Goal: Transaction & Acquisition: Purchase product/service

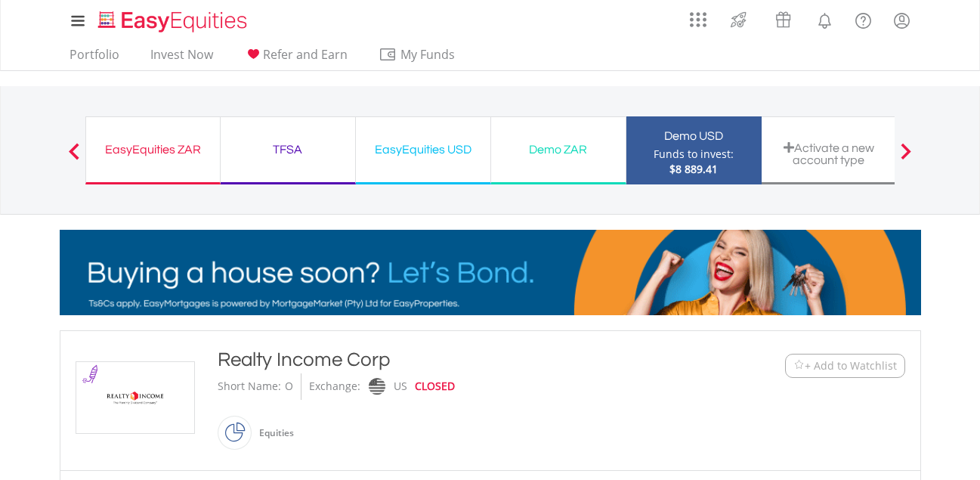
click at [116, 392] on img at bounding box center [135, 397] width 113 height 71
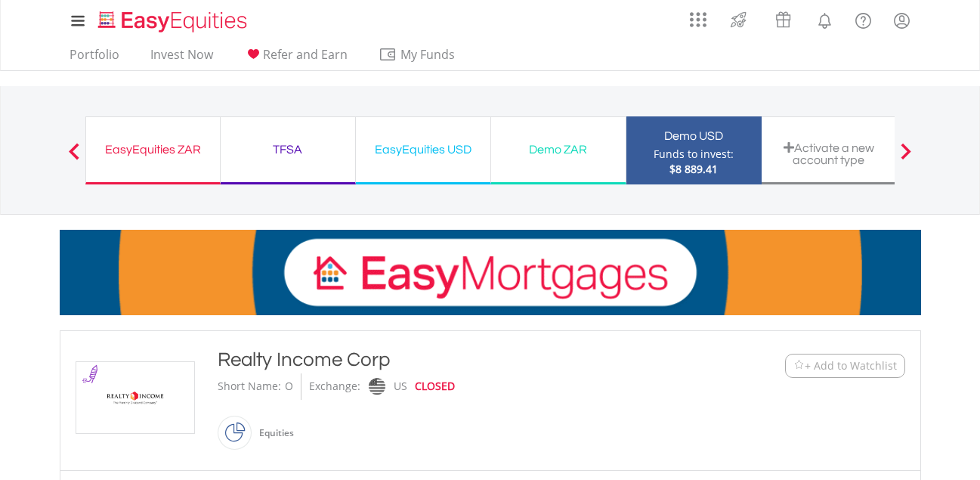
click at [116, 392] on img at bounding box center [135, 397] width 113 height 71
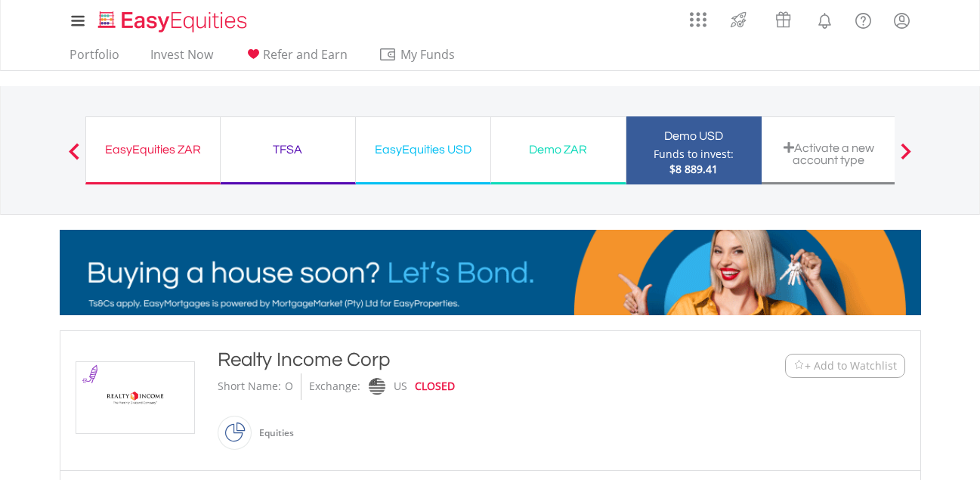
click at [299, 144] on div "TFSA" at bounding box center [288, 149] width 116 height 21
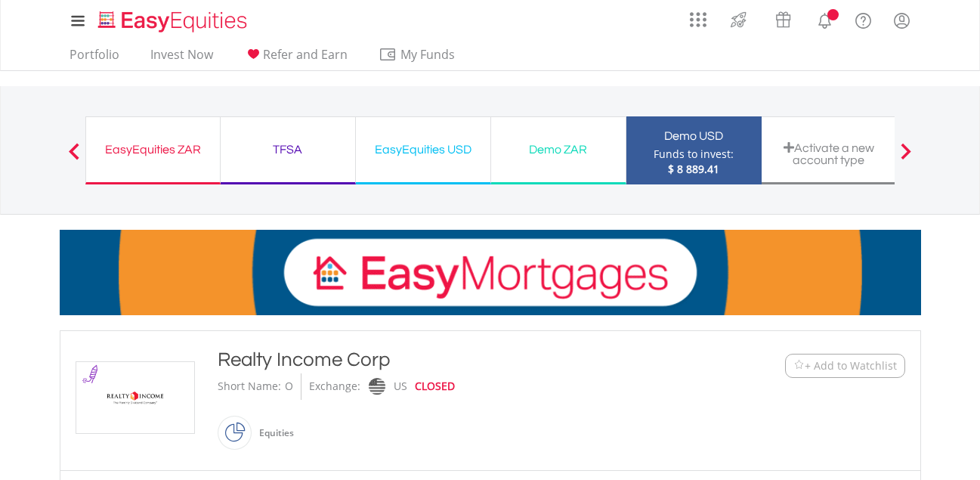
click at [299, 144] on div "TFSA" at bounding box center [288, 149] width 116 height 21
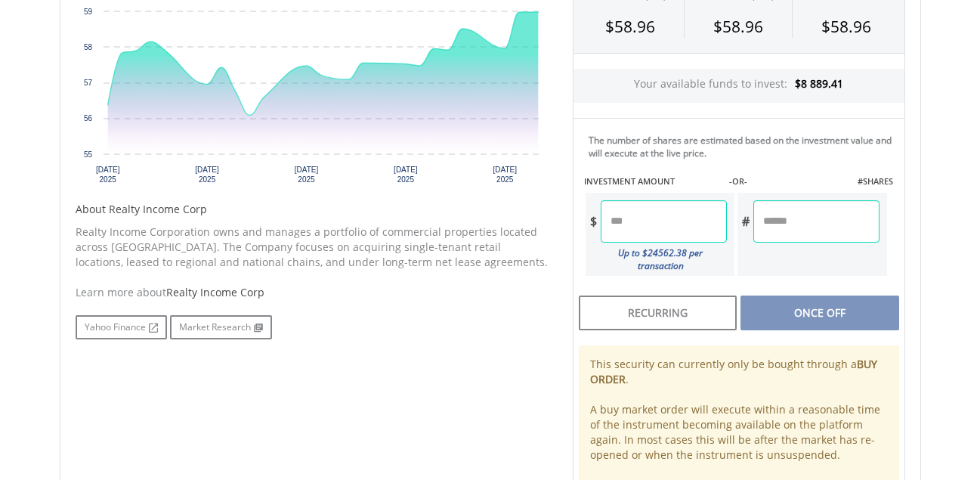
scroll to position [574, 0]
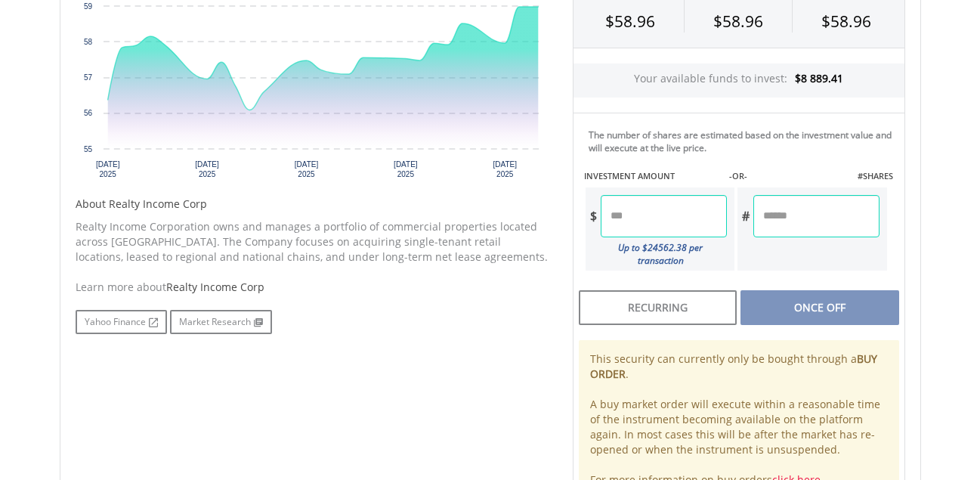
click at [686, 216] on input "number" at bounding box center [664, 216] width 126 height 42
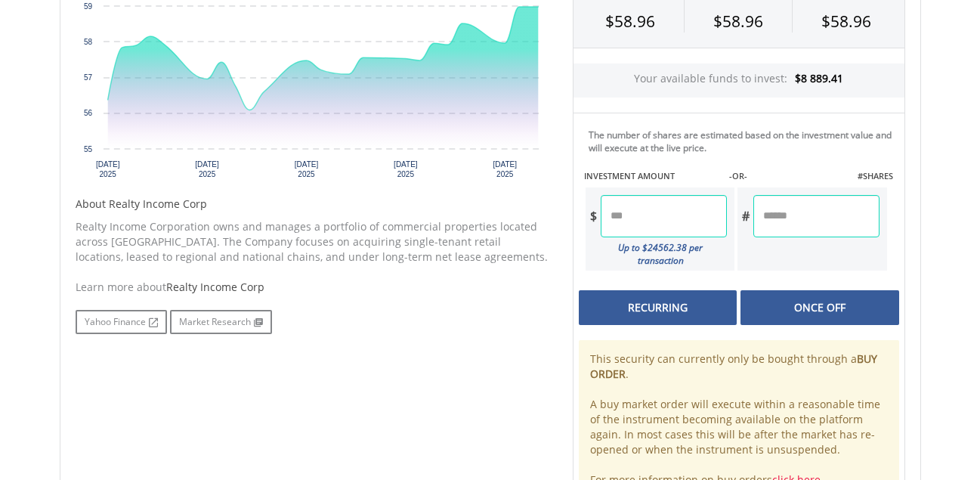
click at [709, 291] on div "Last Updated Price: 15-min. Delay* SELLING AT (BID) BUYING AT (ASK) LAST PRICE …" at bounding box center [739, 208] width 355 height 593
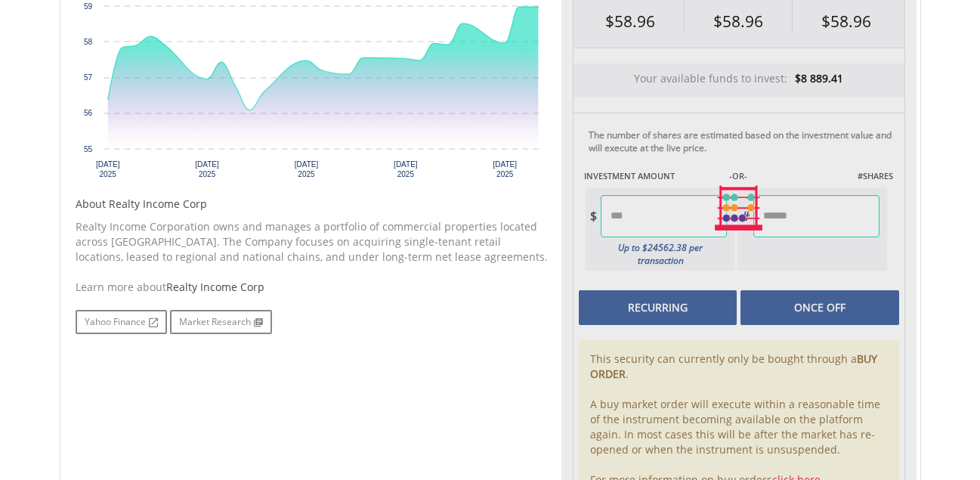
type input "******"
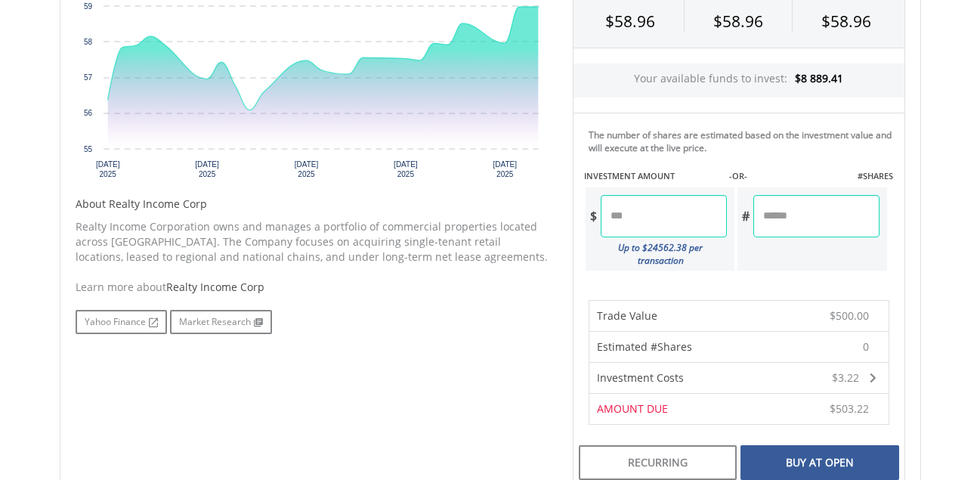
click at [816, 457] on div "Buy At Open" at bounding box center [820, 462] width 158 height 35
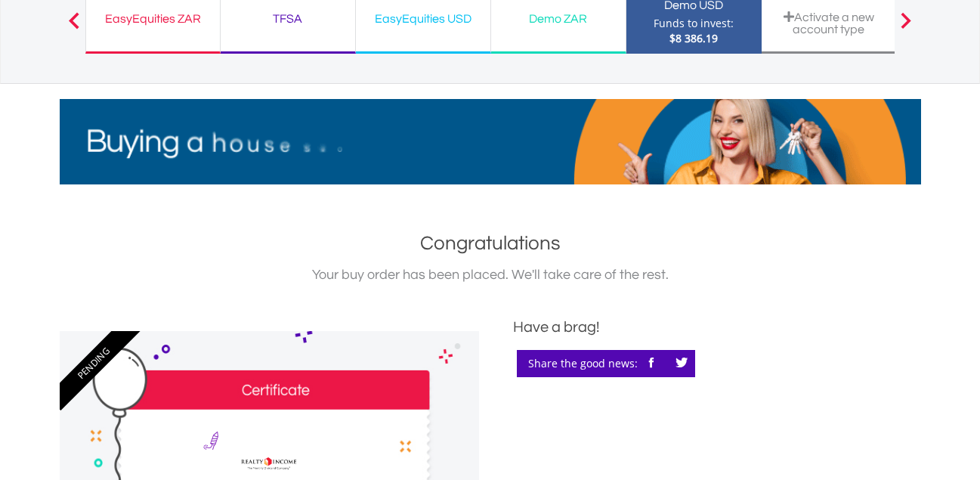
scroll to position [111, 0]
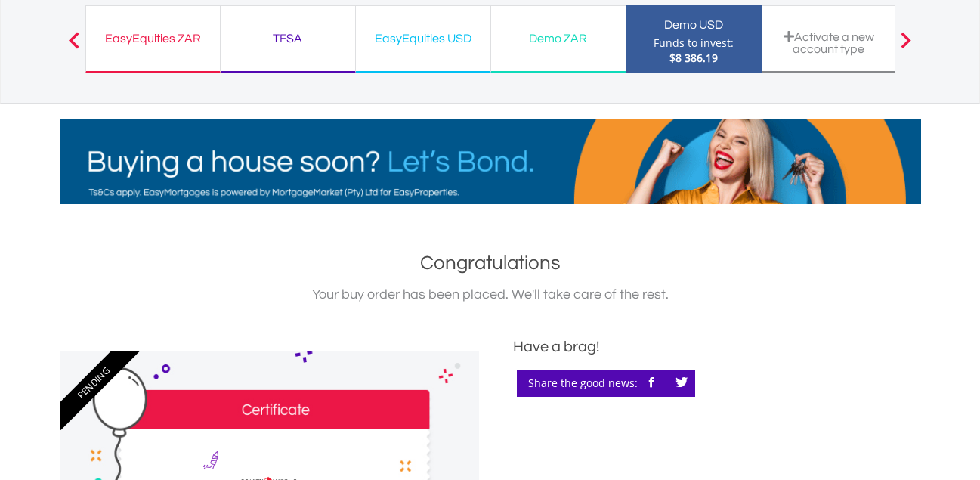
click at [977, 6] on nav "EasyEquities ZAR Funds to invest: $8 386.19 TFSA Funds to invest: $8 386.19 Eas…" at bounding box center [490, 39] width 980 height 129
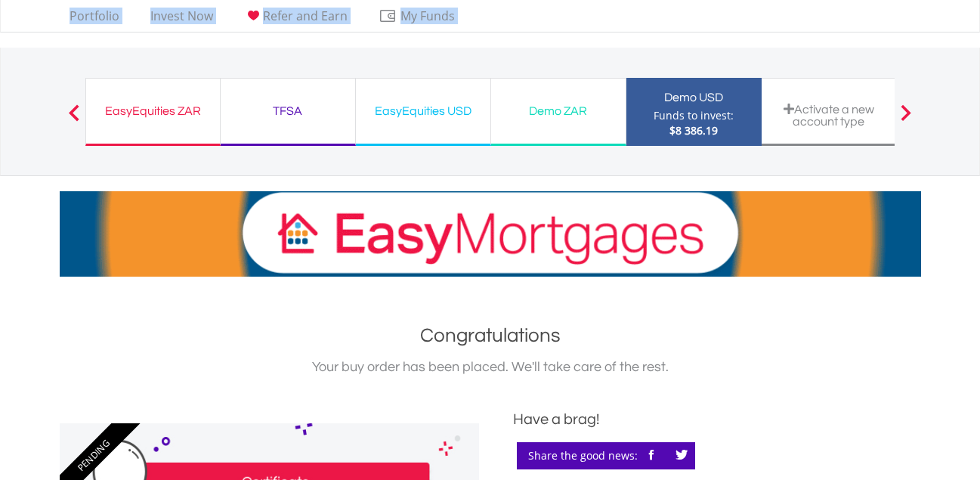
scroll to position [0, 0]
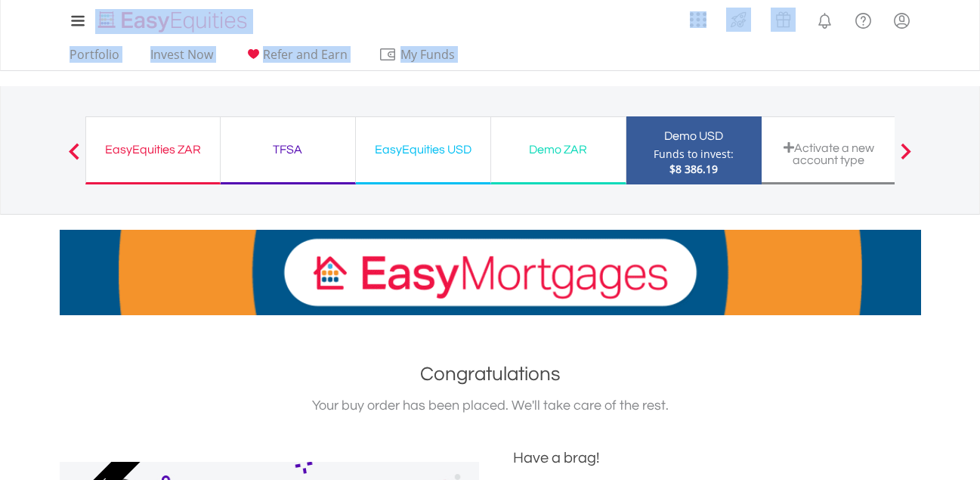
drag, startPoint x: 977, startPoint y: 6, endPoint x: 987, endPoint y: 6, distance: 9.8
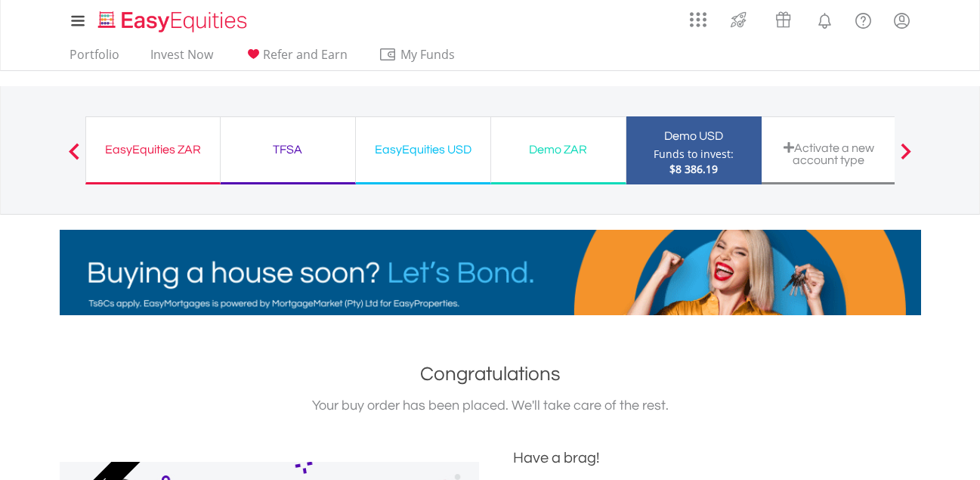
click at [553, 24] on div "My Investments Invest Now New Listings Sell My Recurring Investments Pending Or…" at bounding box center [491, 21] width 862 height 42
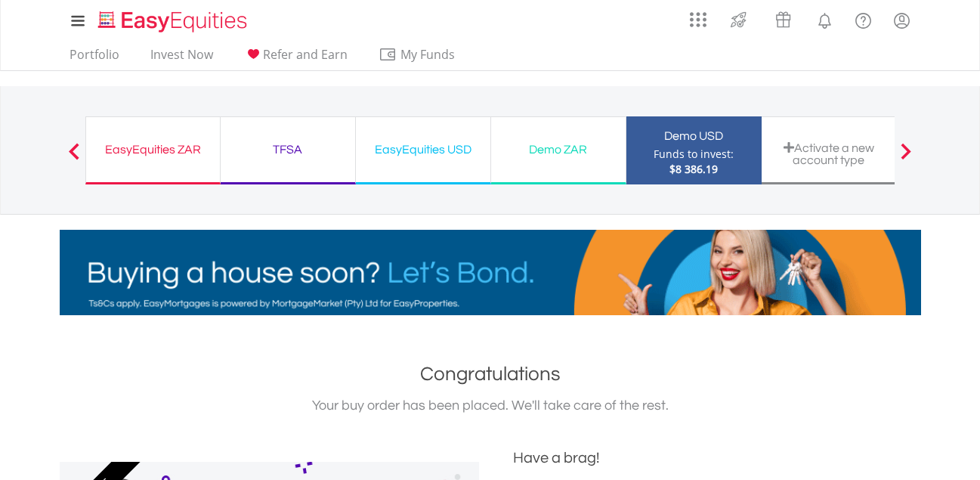
click at [76, 149] on span at bounding box center [74, 151] width 11 height 17
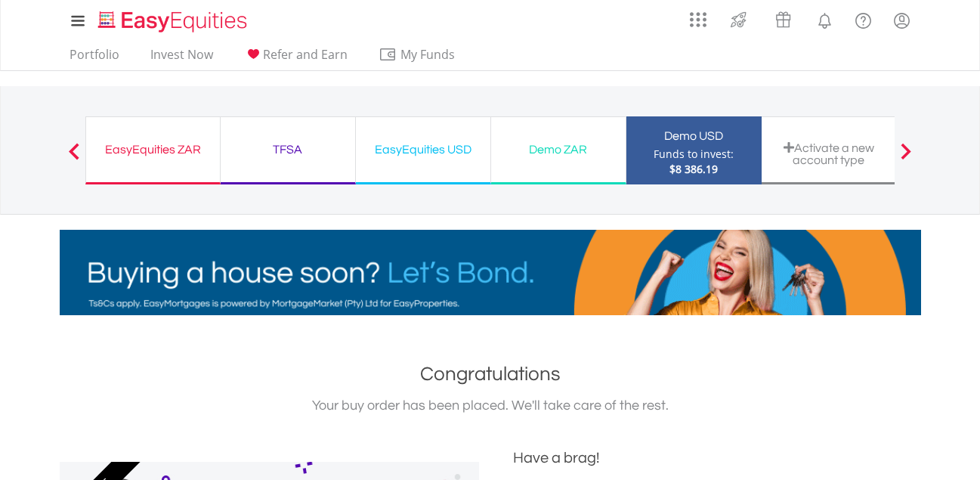
click at [76, 149] on span at bounding box center [74, 151] width 11 height 17
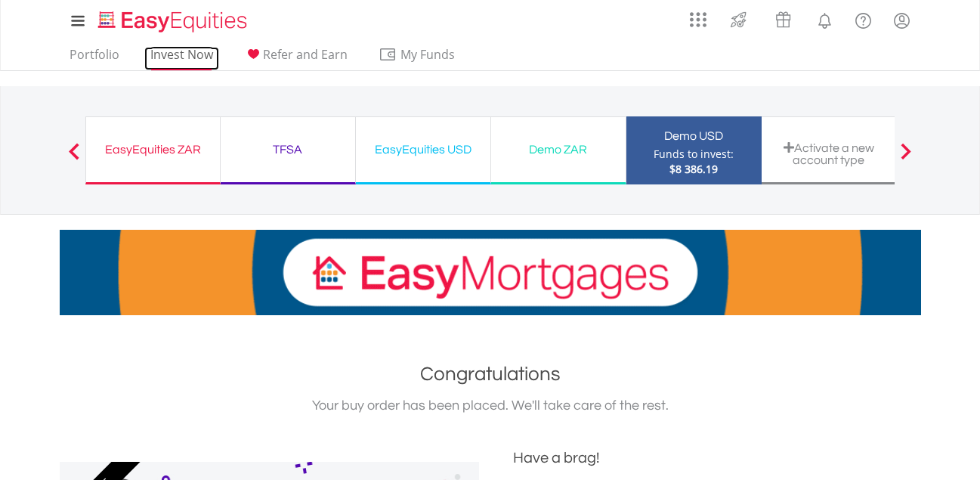
click at [194, 63] on link "Invest Now" at bounding box center [181, 58] width 75 height 23
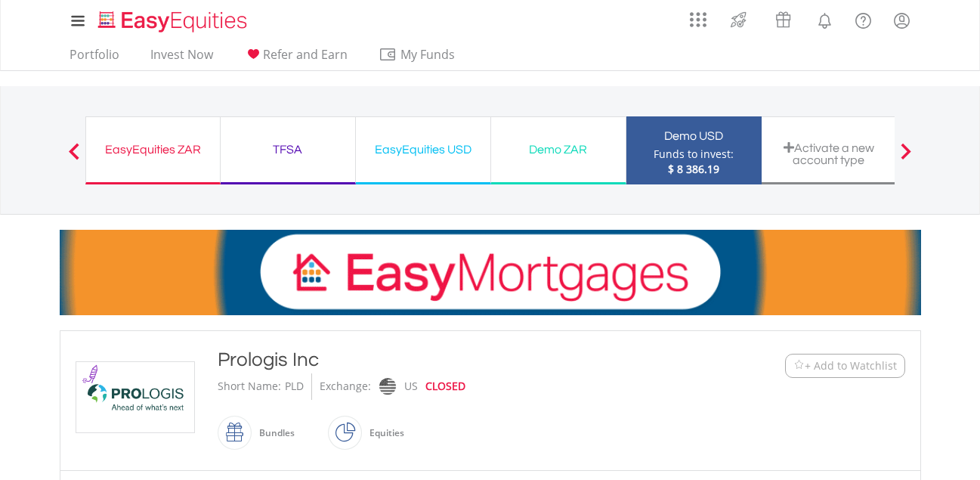
click at [262, 168] on div "TFSA Funds to invest: $ 8 386.19" at bounding box center [288, 150] width 135 height 68
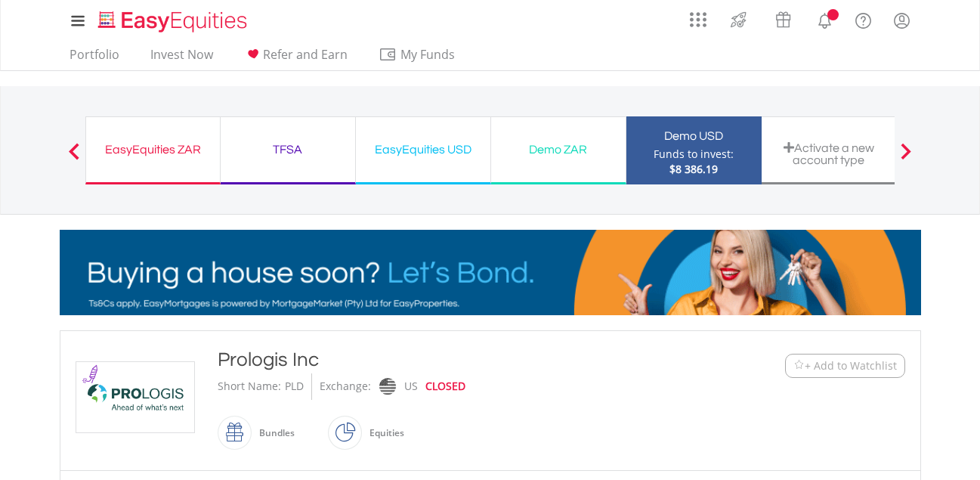
click at [262, 168] on div "TFSA Funds to invest: $8 386.19" at bounding box center [288, 150] width 135 height 68
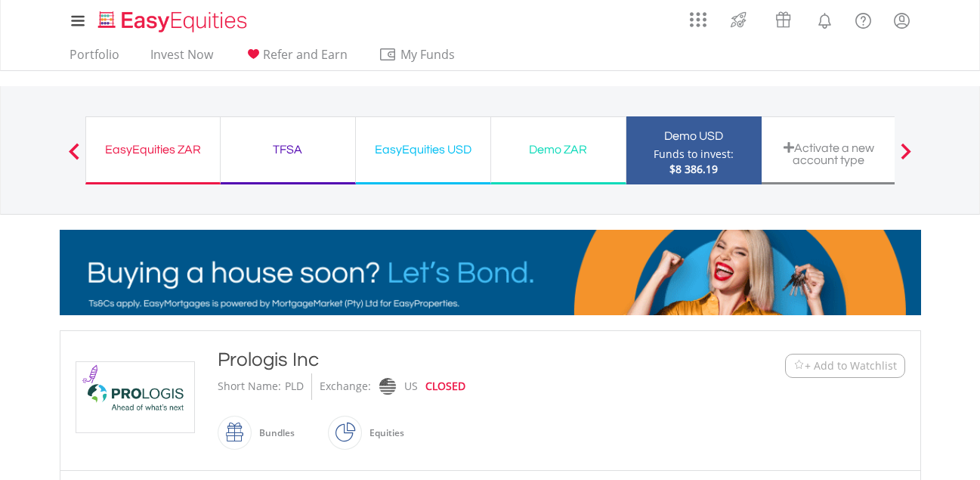
click at [130, 394] on img at bounding box center [135, 397] width 113 height 70
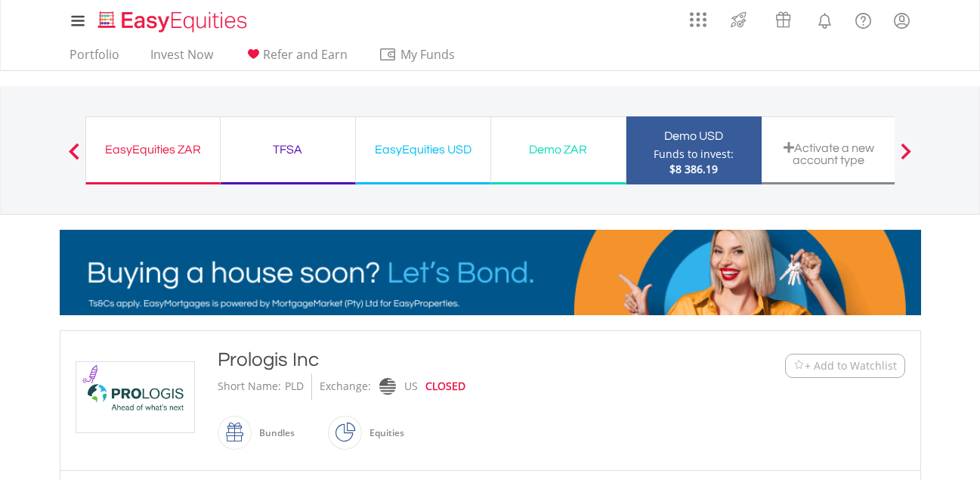
click at [130, 394] on img at bounding box center [135, 397] width 113 height 70
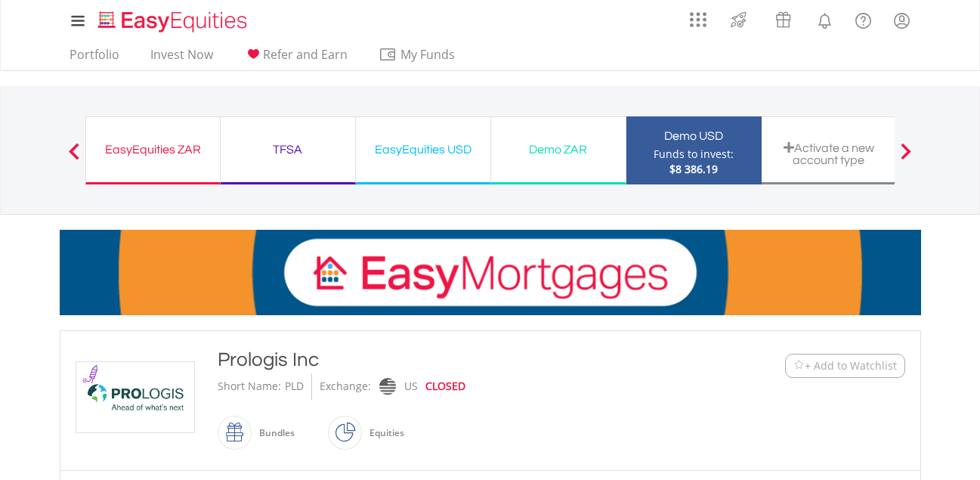
click at [130, 394] on img at bounding box center [135, 397] width 113 height 70
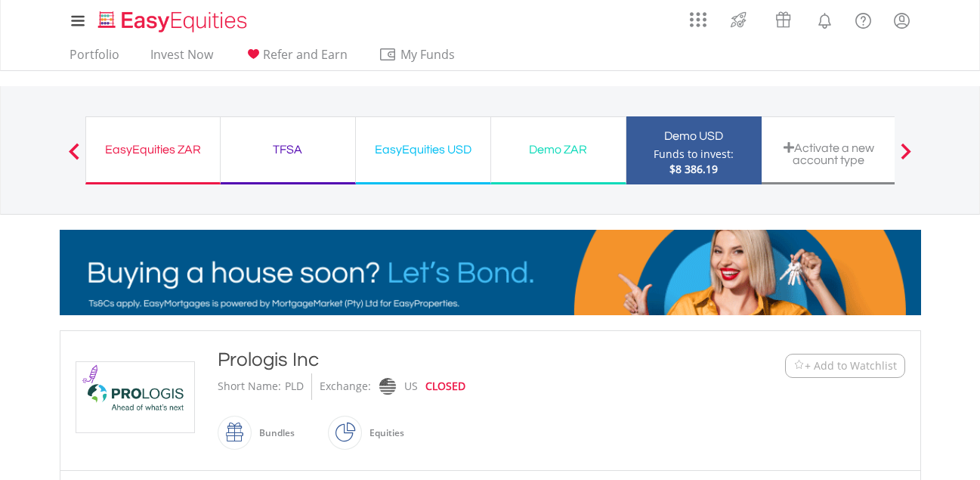
click at [153, 384] on img at bounding box center [135, 397] width 113 height 70
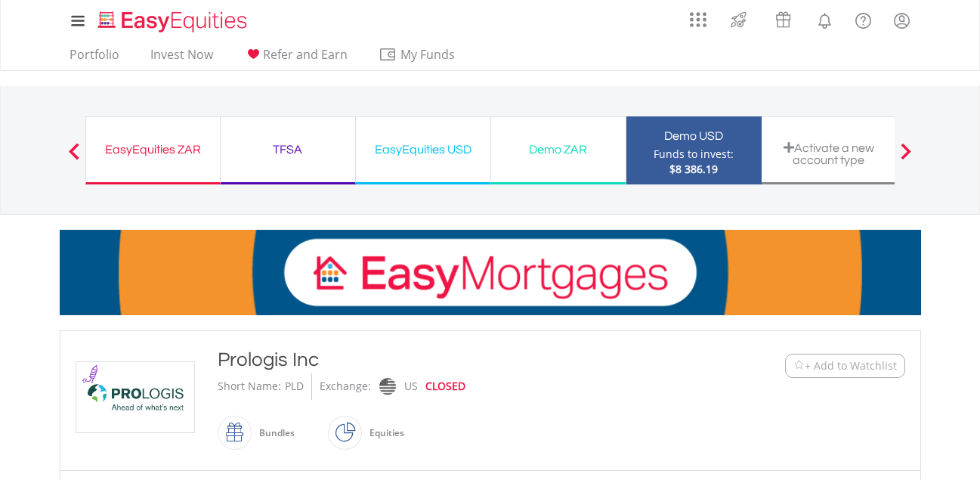
click at [153, 384] on img at bounding box center [135, 397] width 113 height 70
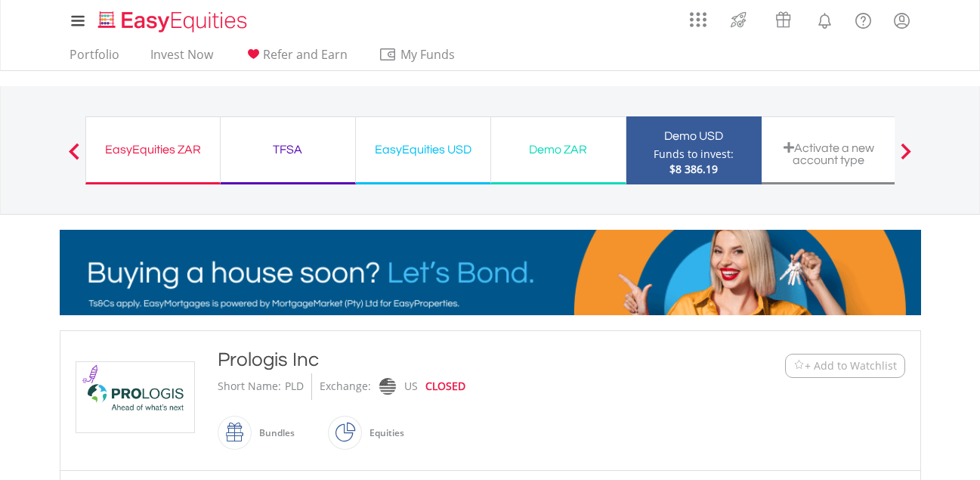
click at [212, 420] on div "Prologis Inc Short Name: PLD Exchange: US CLOSED Bundles" at bounding box center [454, 400] width 497 height 109
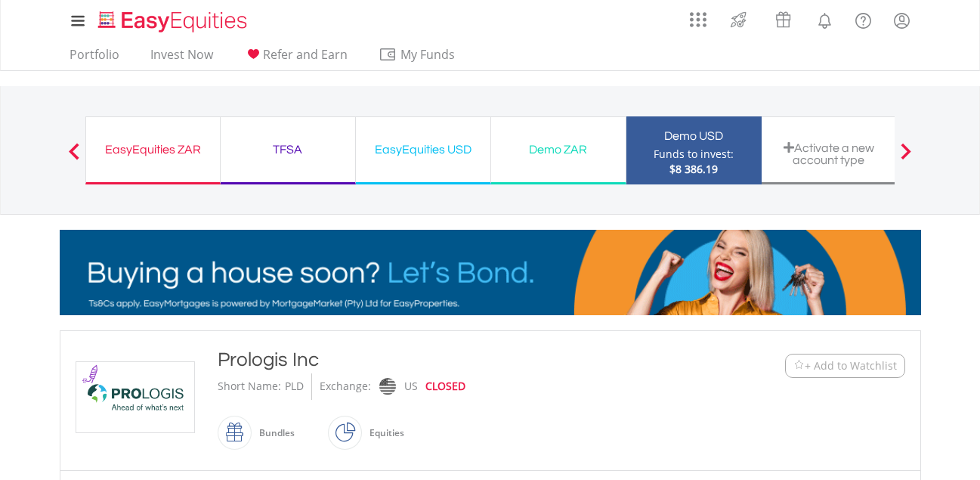
click at [212, 420] on div "Prologis Inc Short Name: PLD Exchange: US CLOSED Bundles" at bounding box center [454, 400] width 497 height 109
click at [314, 135] on div "TFSA Funds to invest: $8 386.19" at bounding box center [288, 150] width 135 height 68
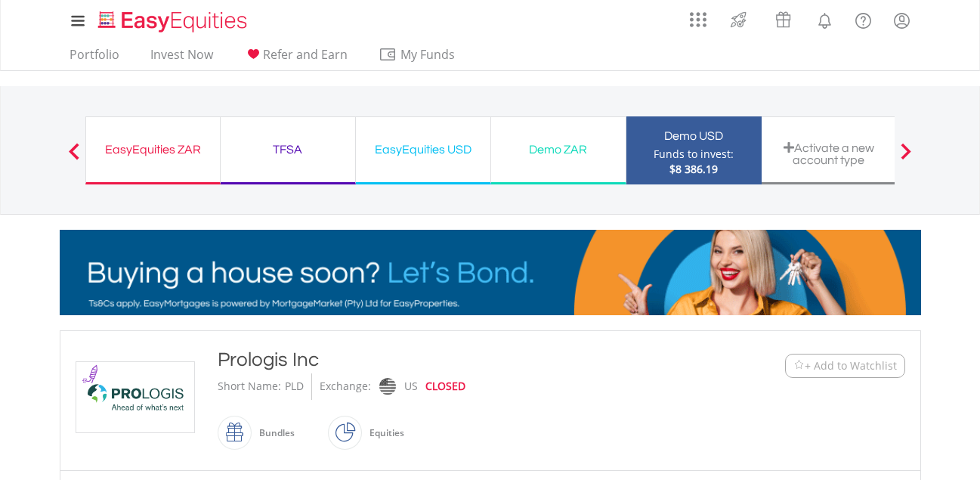
click at [314, 135] on div "TFSA Funds to invest: $8 386.19" at bounding box center [288, 150] width 135 height 68
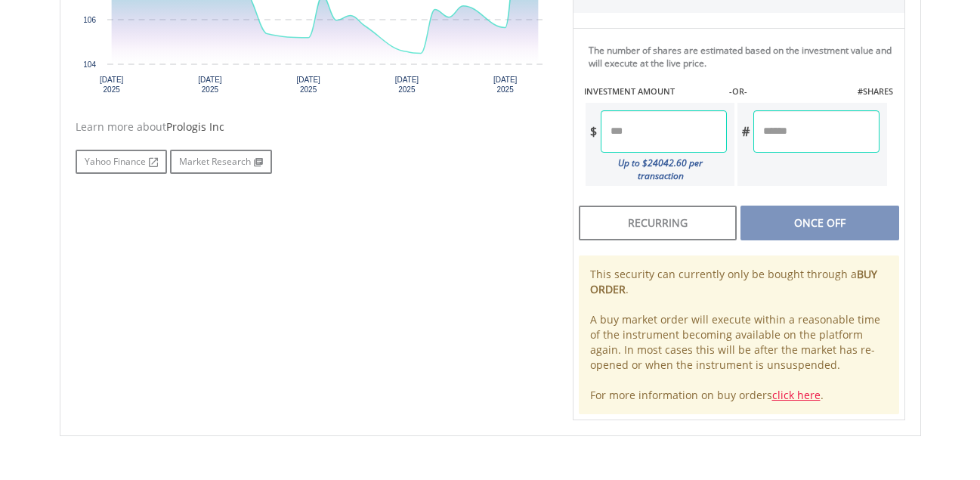
scroll to position [665, 0]
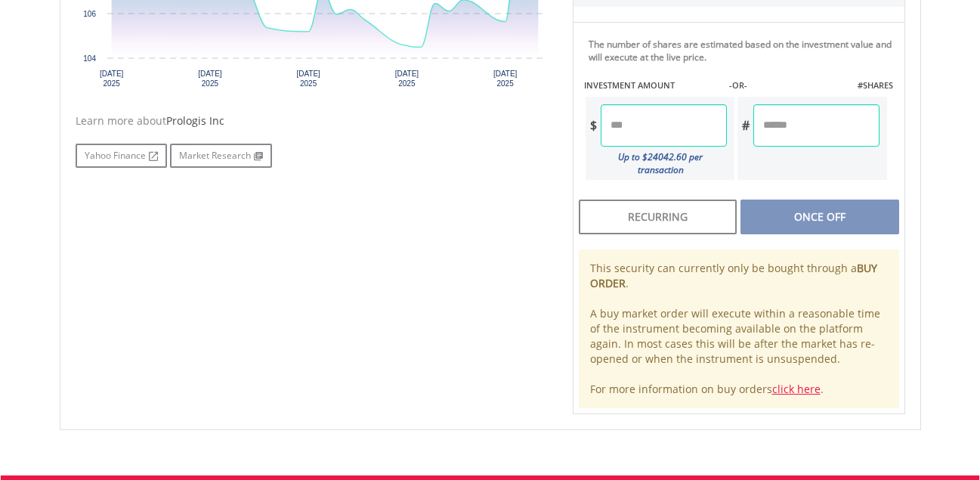
click at [640, 119] on input "number" at bounding box center [664, 125] width 126 height 42
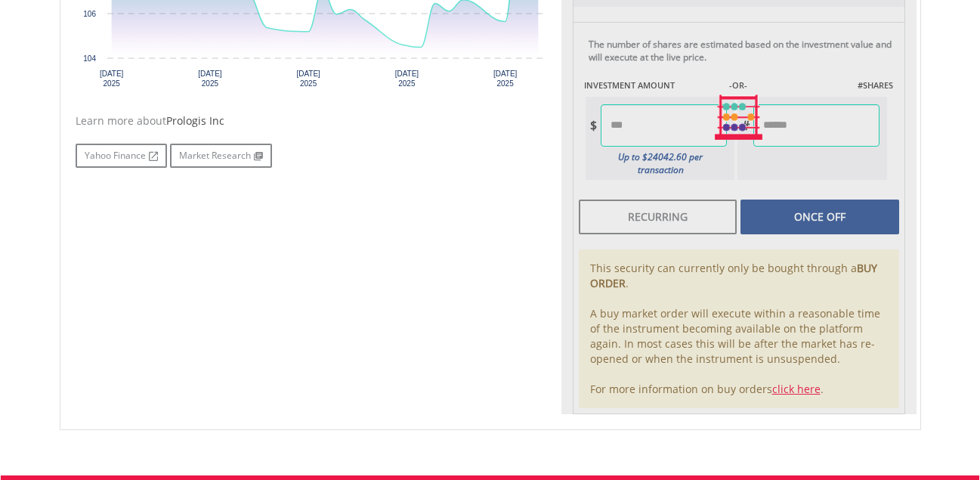
type input "******"
click at [798, 207] on div "Last Updated Price: 15-min. Delay* SELLING AT (BID) BUYING AT (ASK) LAST PRICE …" at bounding box center [739, 117] width 355 height 593
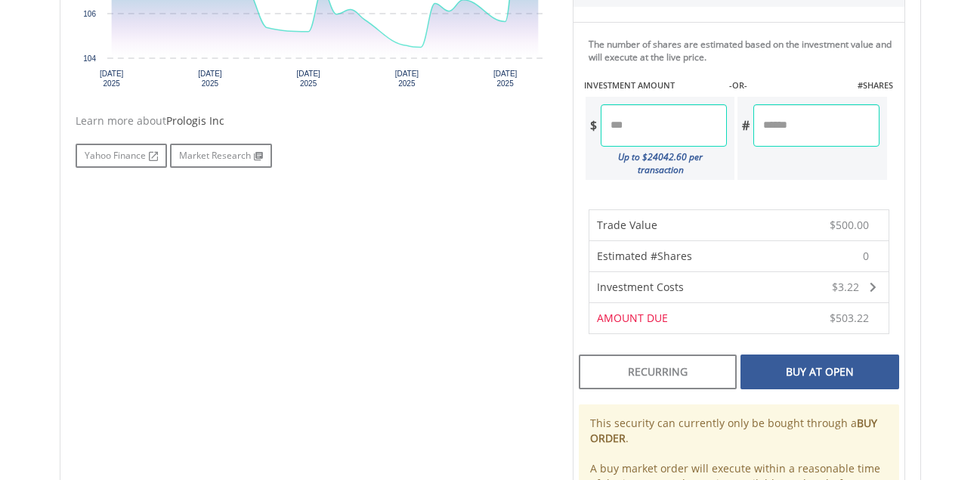
click at [816, 361] on div "Buy At Open" at bounding box center [820, 372] width 158 height 35
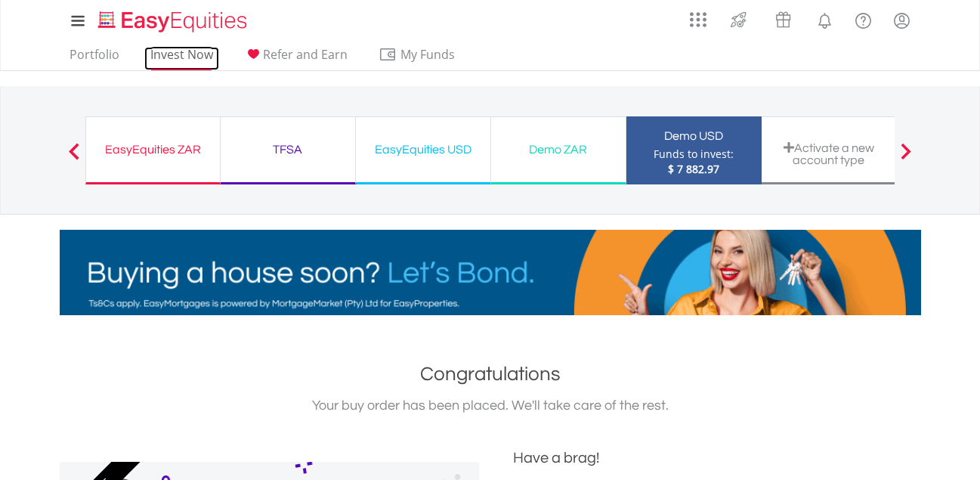
click at [187, 48] on link "Invest Now" at bounding box center [181, 58] width 75 height 23
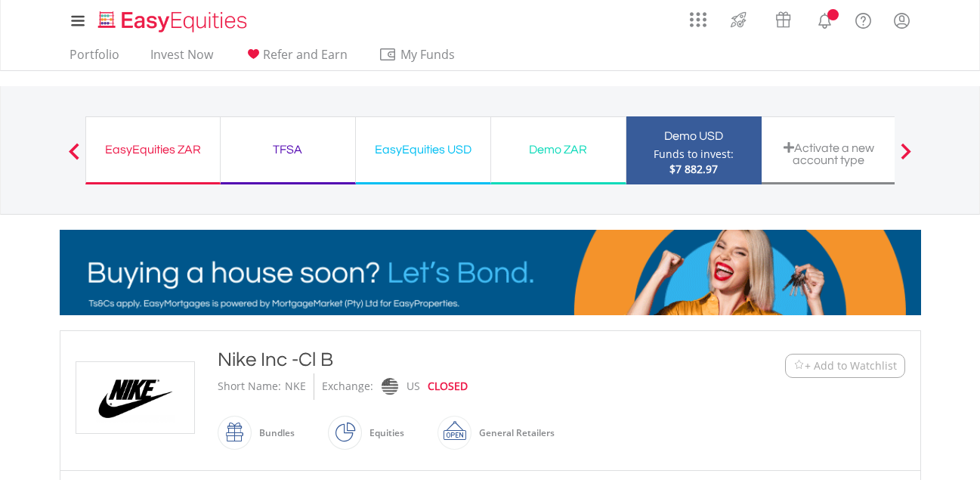
click at [280, 172] on div "TFSA Funds to invest: $7 882.97" at bounding box center [288, 150] width 135 height 68
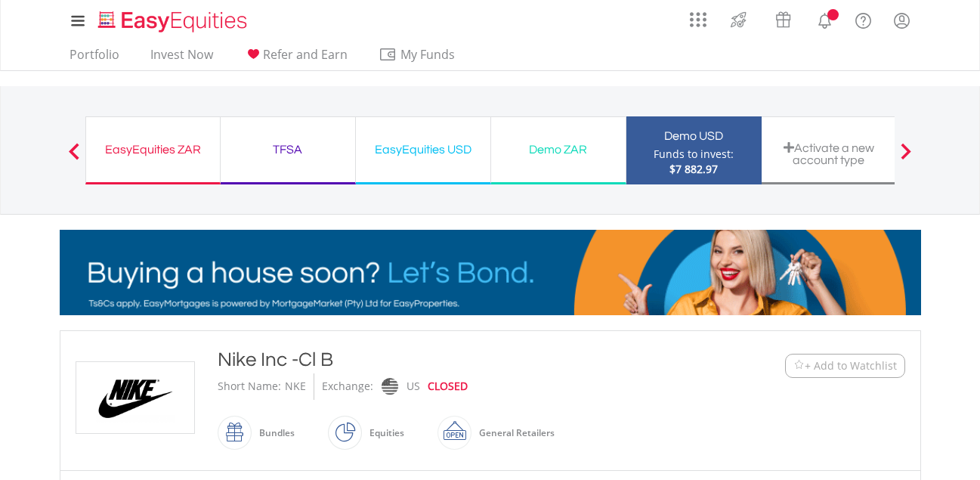
click at [280, 172] on div "TFSA Funds to invest: $7 882.97" at bounding box center [288, 150] width 135 height 68
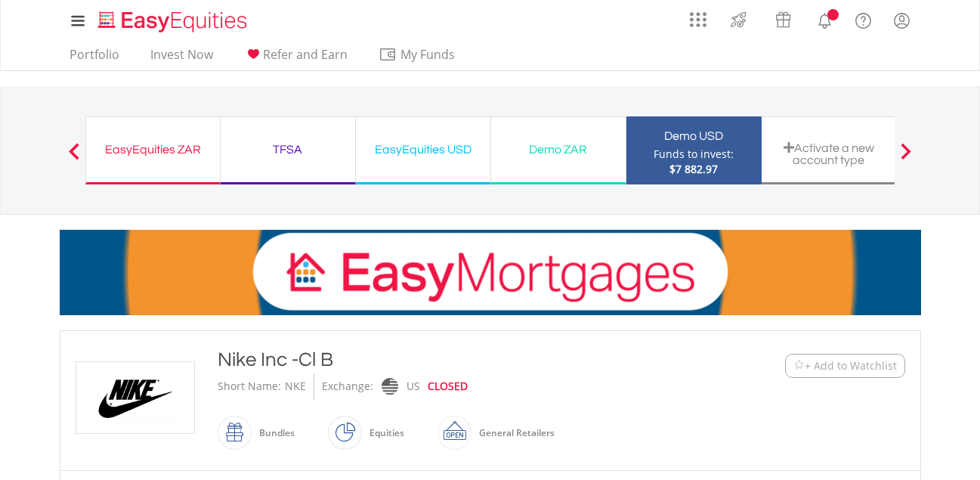
click at [280, 172] on div "TFSA Funds to invest: $7 882.97" at bounding box center [288, 150] width 135 height 68
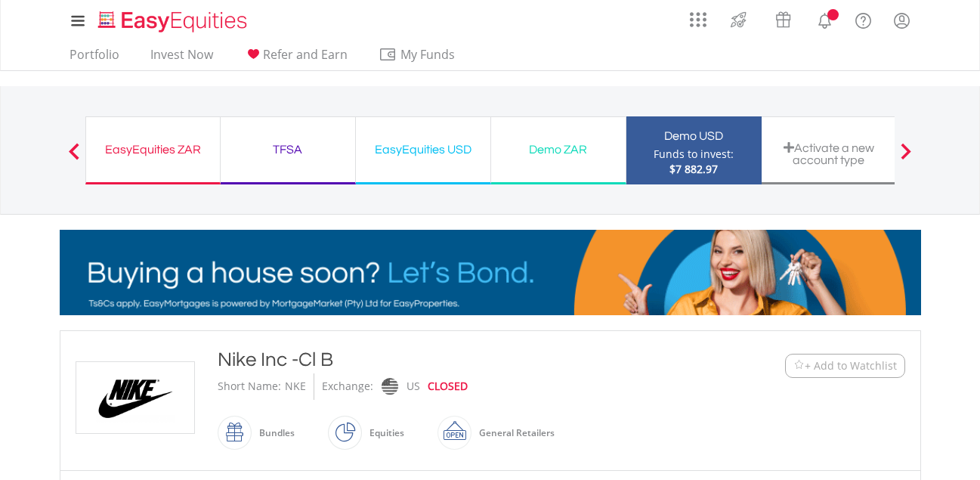
click at [280, 172] on div "TFSA Funds to invest: $7 882.97" at bounding box center [288, 150] width 135 height 68
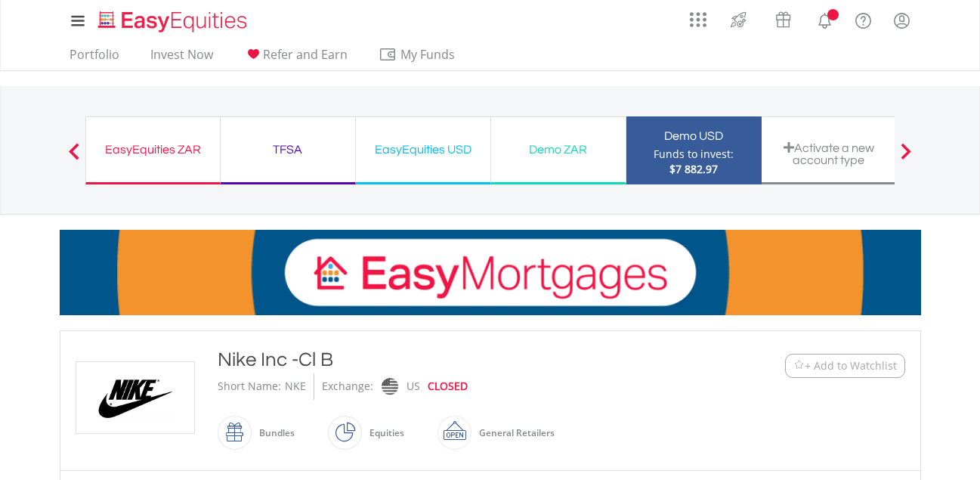
click at [280, 172] on div "TFSA Funds to invest: $7 882.97" at bounding box center [288, 150] width 135 height 68
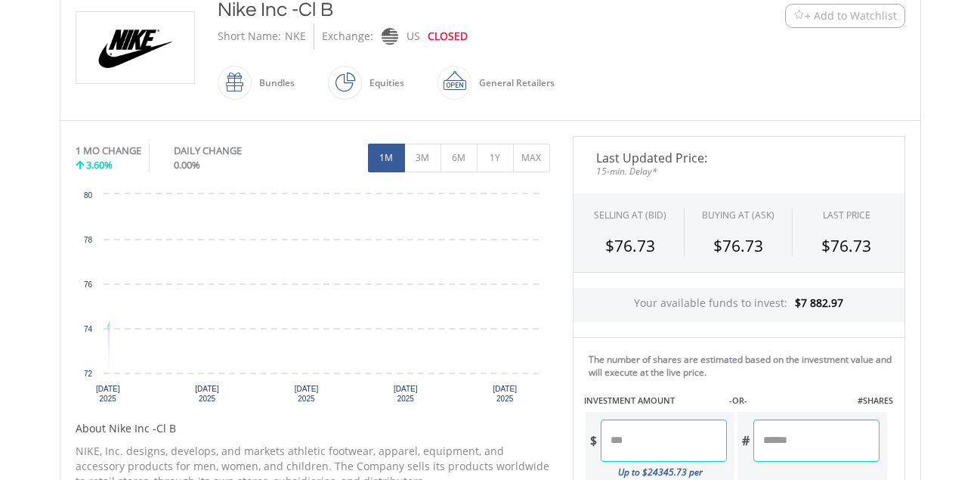
scroll to position [373, 0]
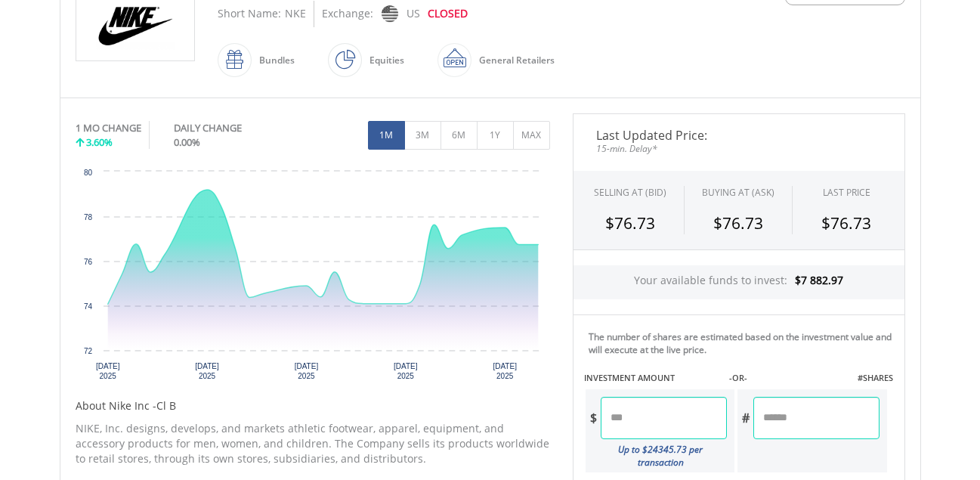
click at [691, 412] on input "number" at bounding box center [664, 418] width 126 height 42
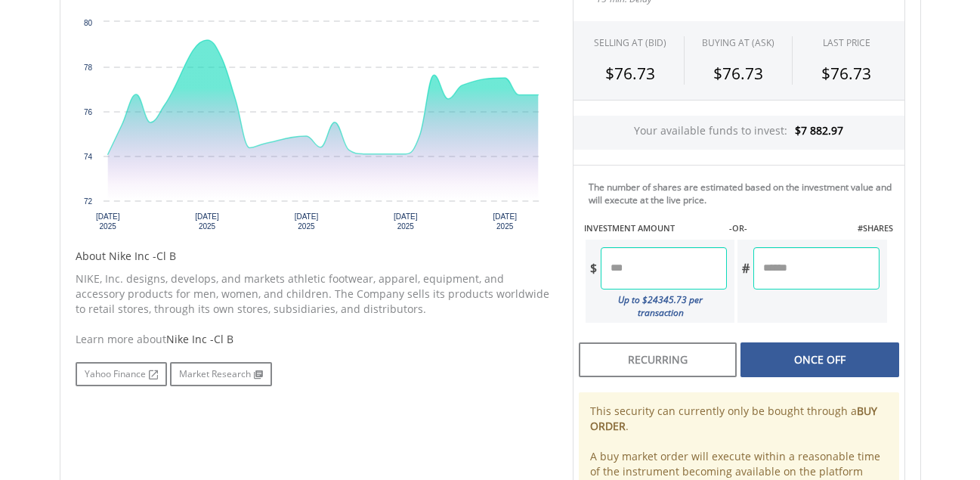
scroll to position [524, 0]
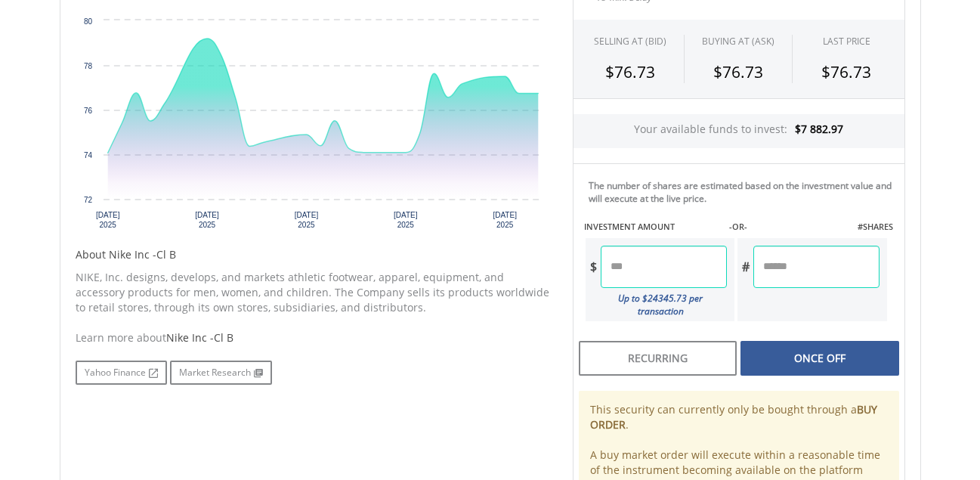
click at [616, 264] on input "***" at bounding box center [664, 267] width 126 height 42
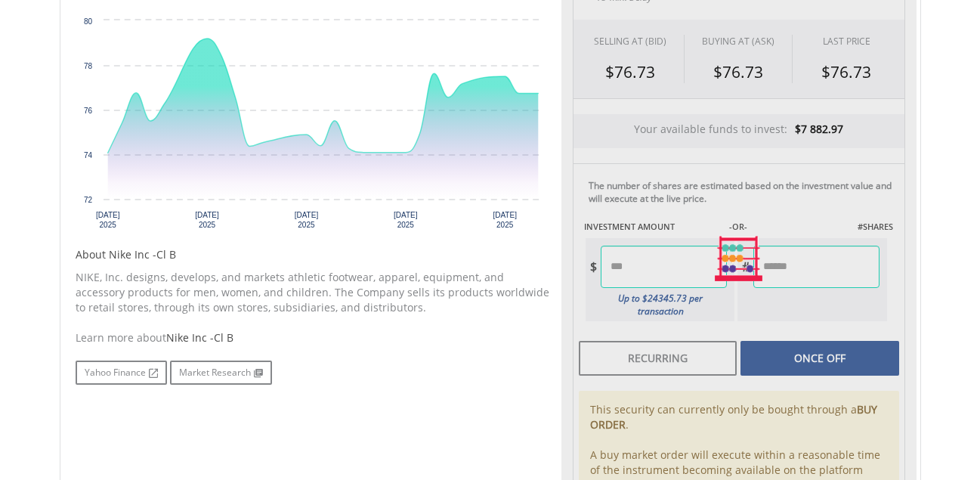
type input "******"
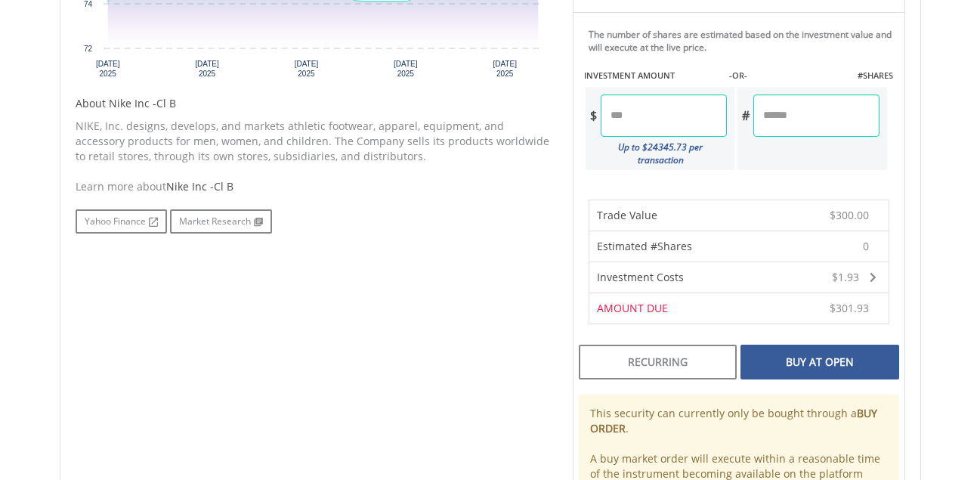
scroll to position [705, 0]
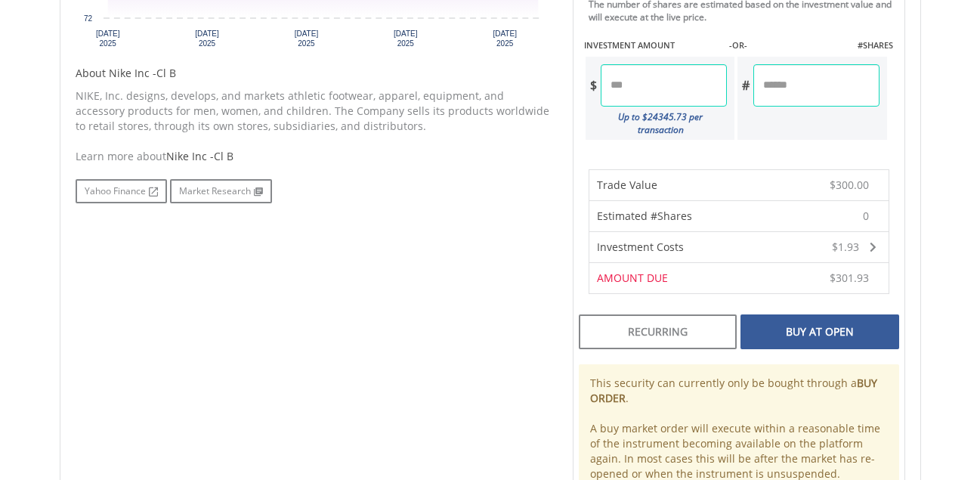
click at [836, 318] on div "Buy At Open" at bounding box center [820, 331] width 158 height 35
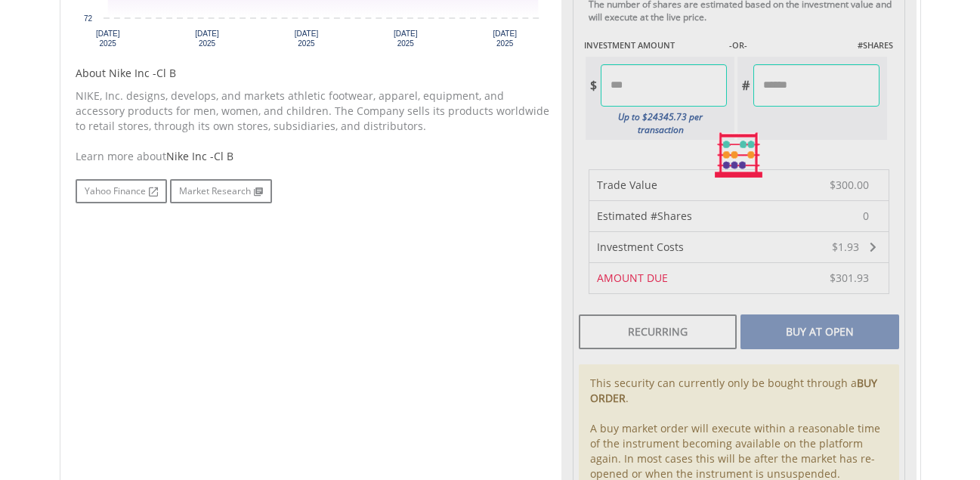
click at [836, 318] on div at bounding box center [739, 155] width 355 height 748
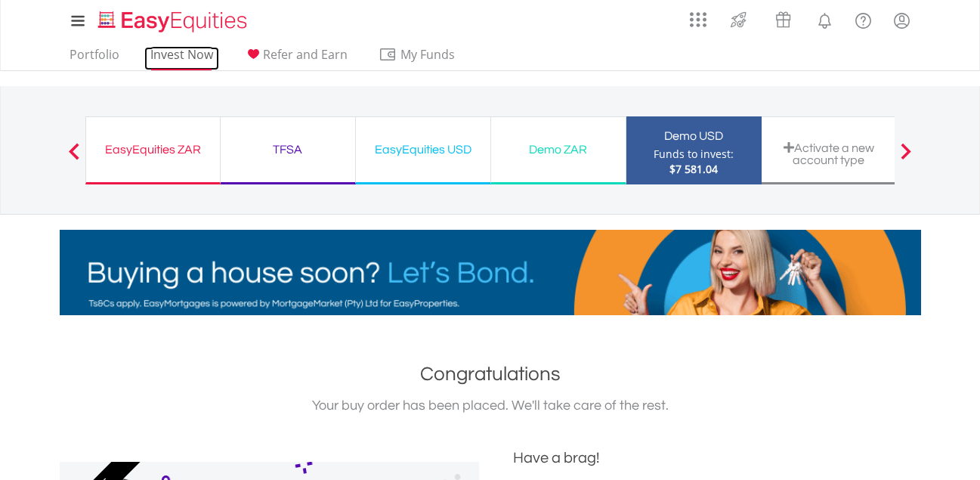
click at [169, 51] on link "Invest Now" at bounding box center [181, 58] width 75 height 23
